Goal: Task Accomplishment & Management: Manage account settings

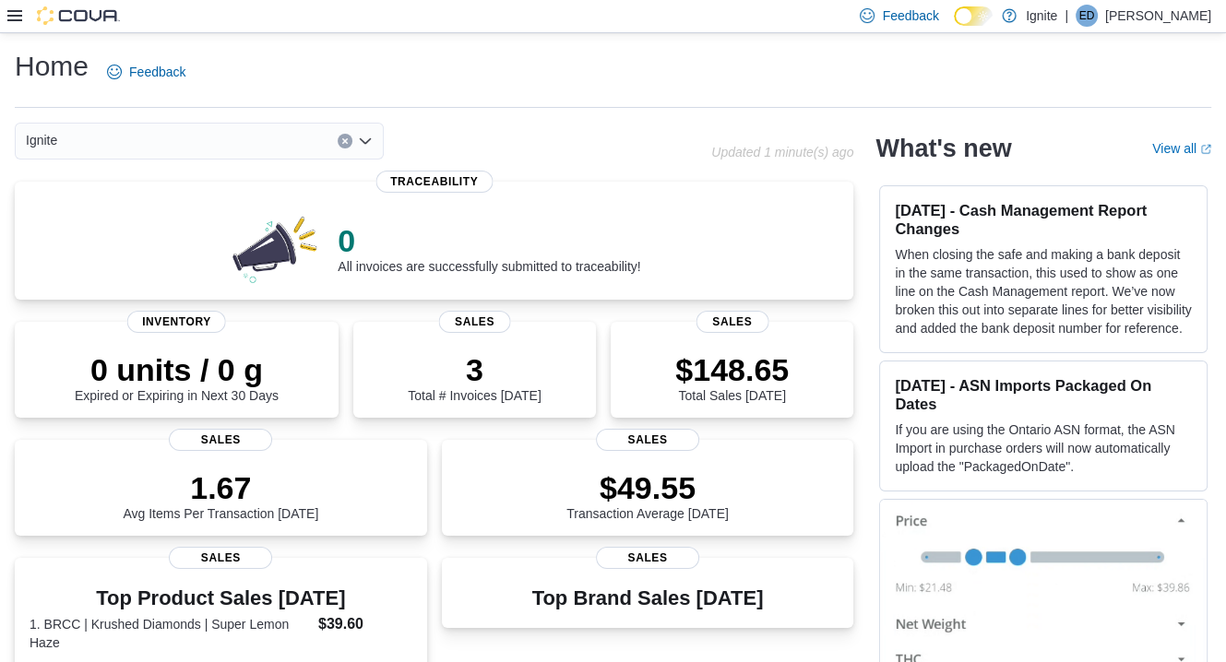
click at [16, 14] on icon at bounding box center [14, 15] width 15 height 15
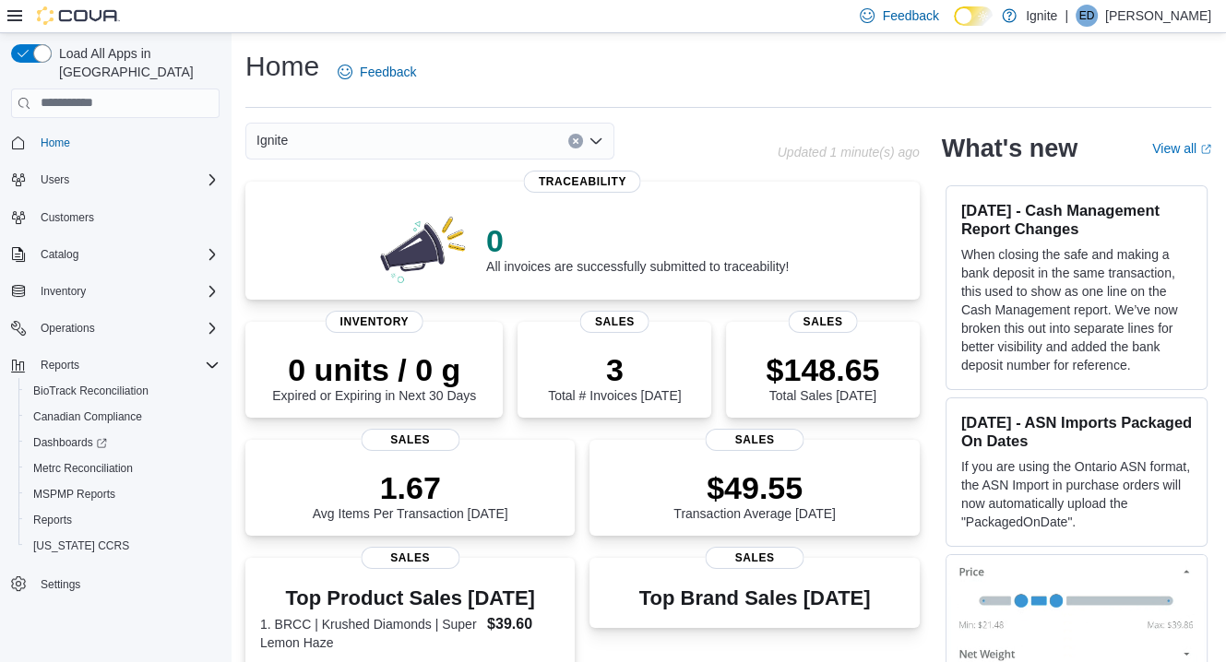
click at [1188, 18] on p "Eric Dena" at bounding box center [1158, 16] width 106 height 22
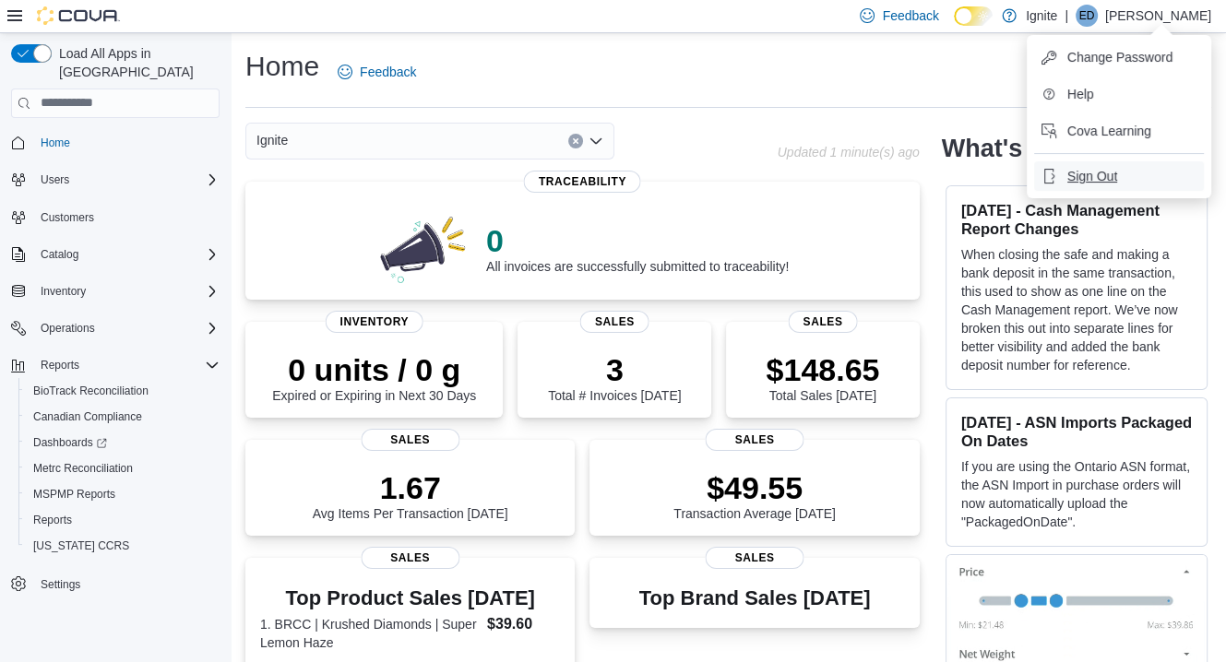
click at [1082, 171] on span "Sign Out" at bounding box center [1093, 176] width 50 height 18
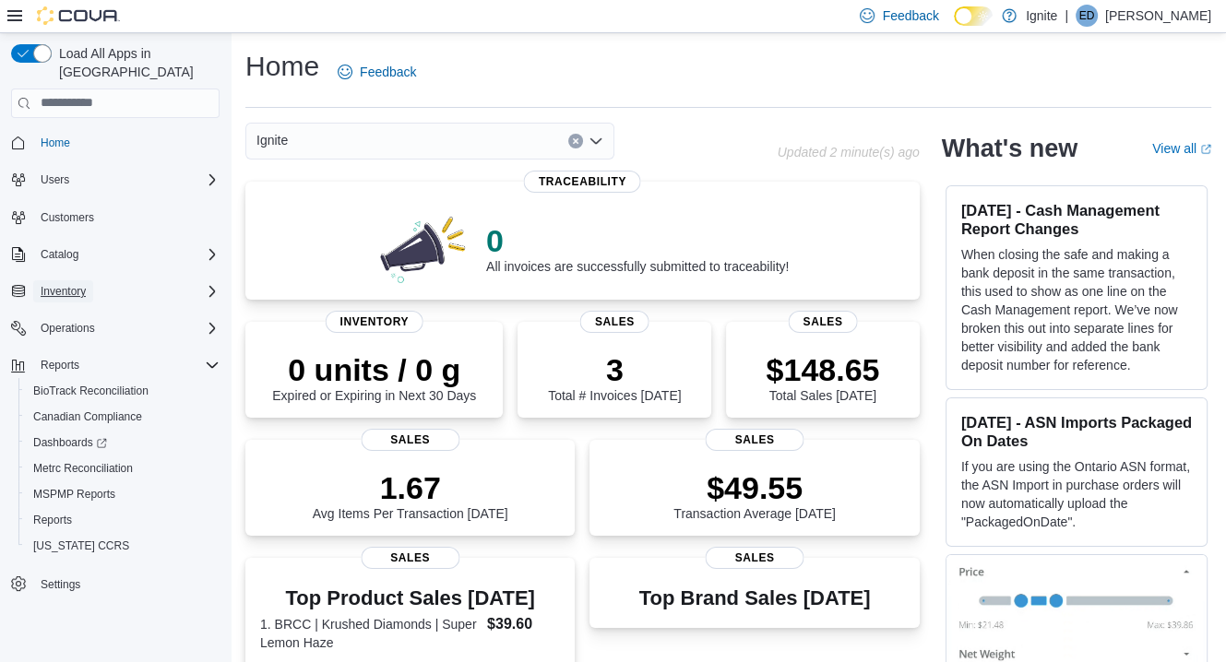
click at [66, 283] on span "Inventory" at bounding box center [63, 291] width 45 height 22
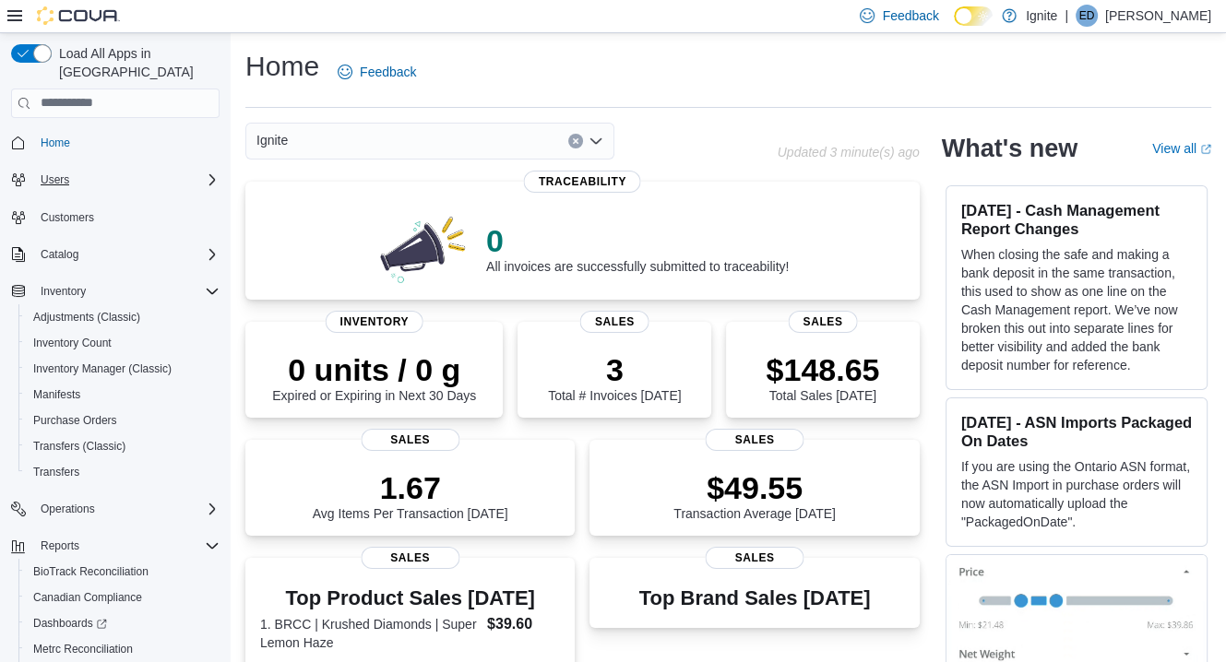
click at [197, 169] on div "Users" at bounding box center [126, 180] width 186 height 22
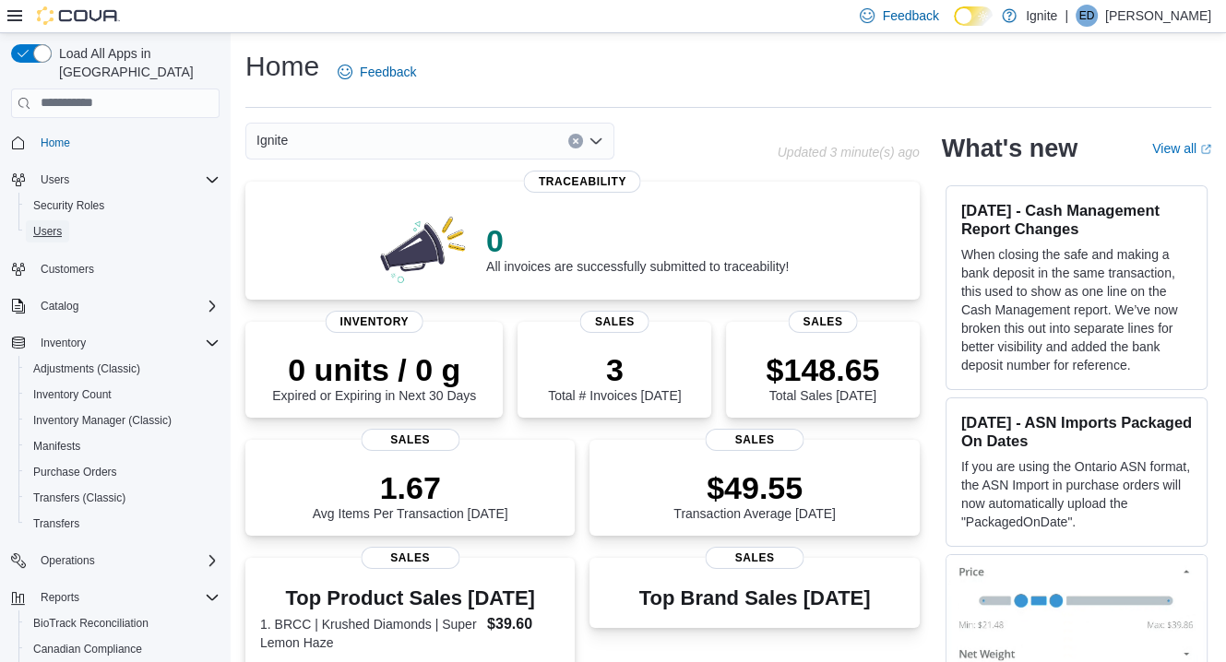
click at [47, 221] on span "Users" at bounding box center [47, 232] width 29 height 22
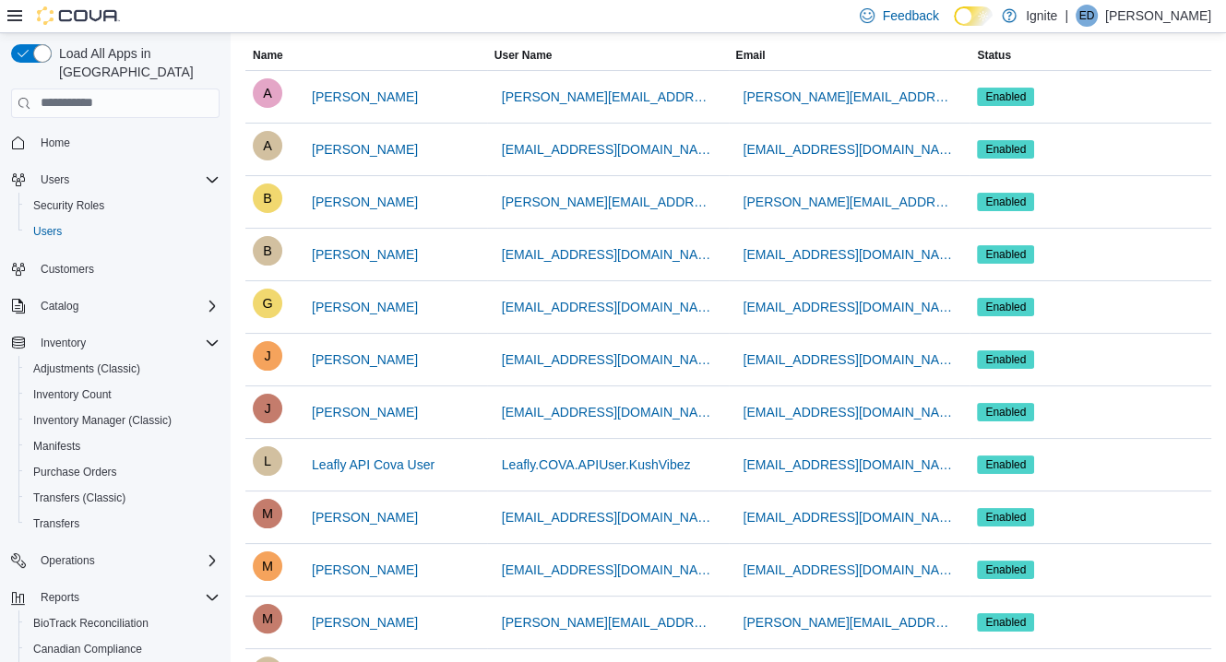
scroll to position [121, 0]
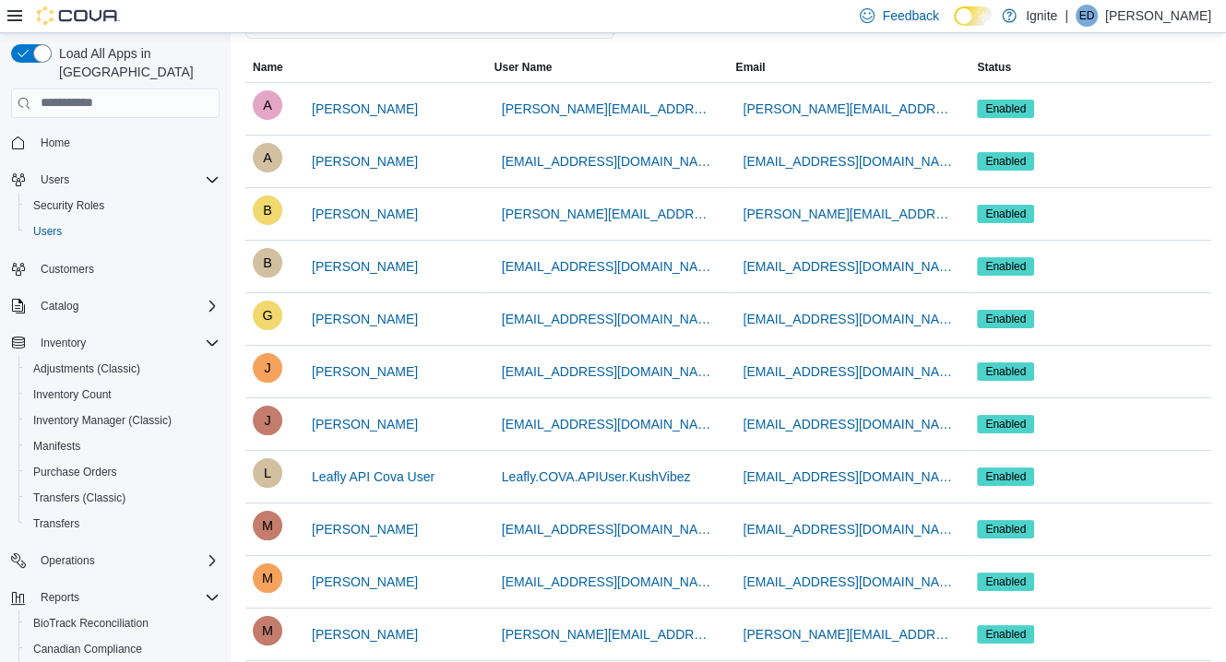
click at [18, 15] on icon at bounding box center [14, 15] width 15 height 11
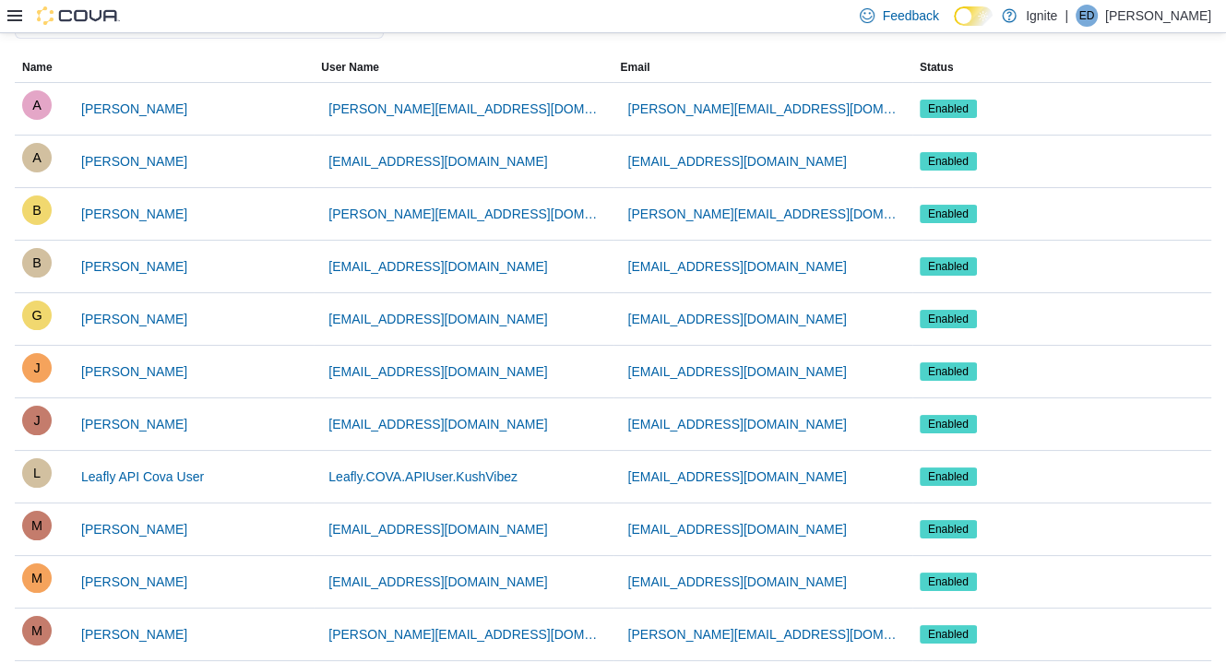
click at [18, 15] on icon at bounding box center [14, 15] width 15 height 11
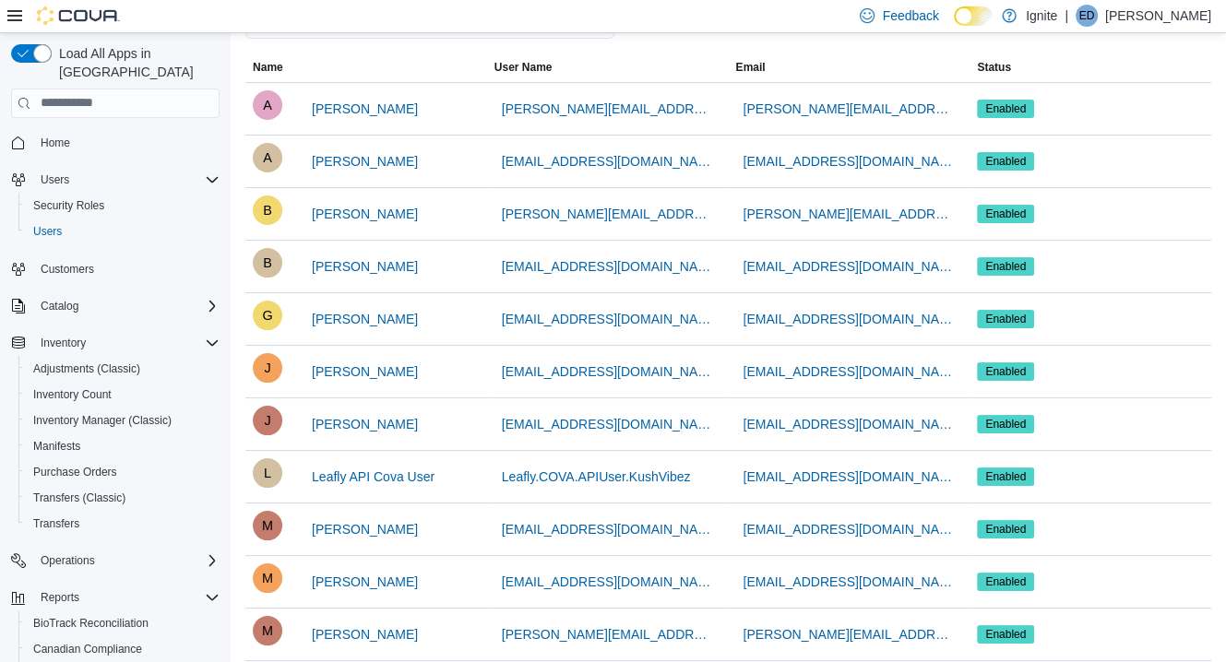
click at [1098, 21] on div "ED" at bounding box center [1087, 16] width 22 height 22
click at [1057, 20] on p "Ignite" at bounding box center [1041, 16] width 31 height 22
click at [802, 22] on div "Feedback Dark Mode Ignite | ED Eric Dena" at bounding box center [613, 16] width 1226 height 33
